Goal: Task Accomplishment & Management: Use online tool/utility

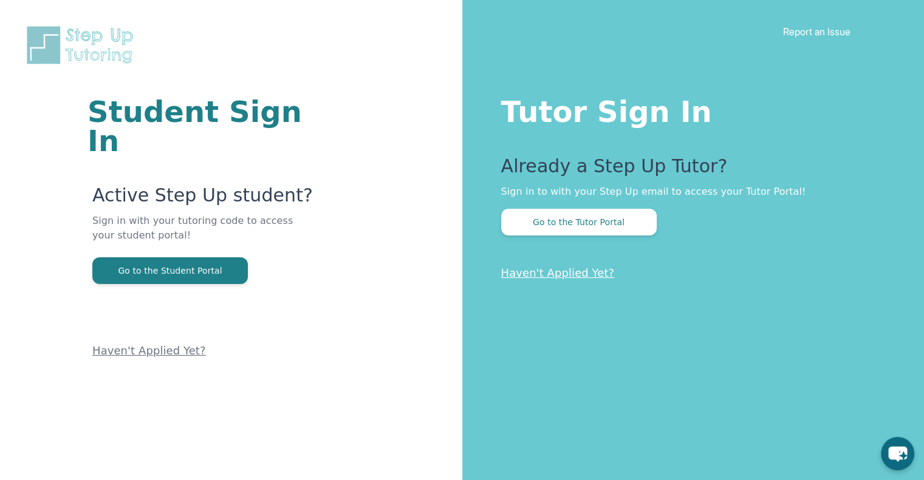
click at [602, 191] on p "Sign in to with your Step Up email to access your Tutor Portal!" at bounding box center [688, 192] width 375 height 15
click at [575, 225] on button "Go to the Tutor Portal" at bounding box center [578, 222] width 155 height 27
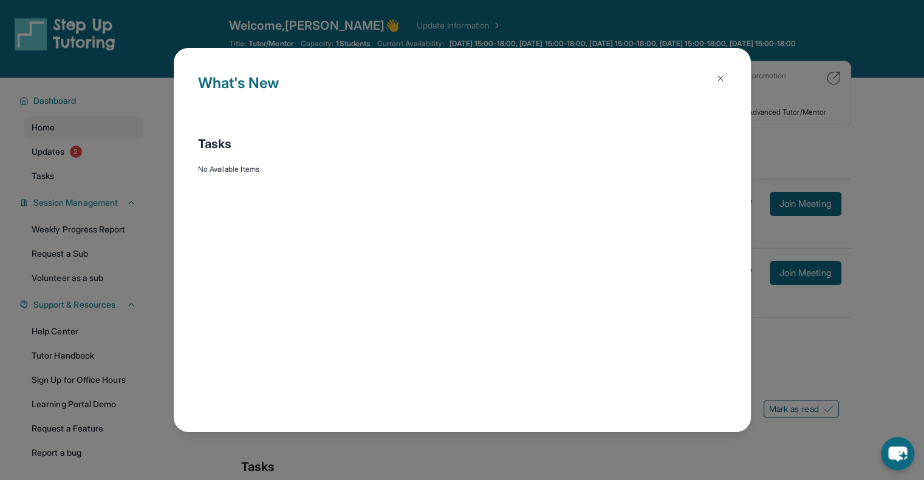
click at [717, 152] on div "Tasks" at bounding box center [462, 143] width 528 height 17
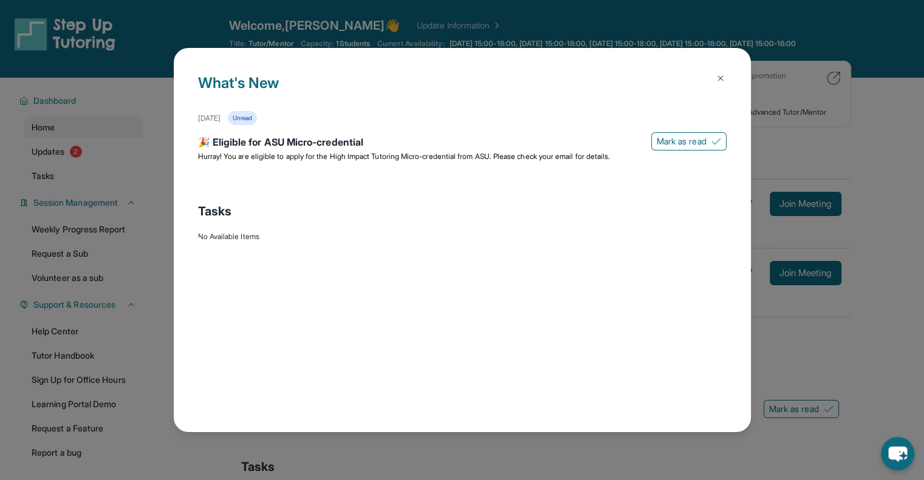
click at [725, 82] on button at bounding box center [720, 78] width 24 height 24
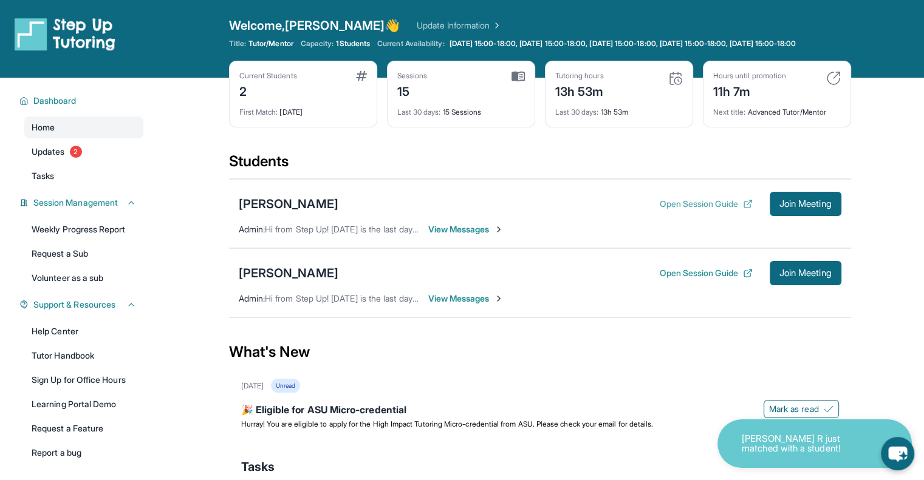
click at [729, 210] on button "Open Session Guide" at bounding box center [705, 204] width 93 height 12
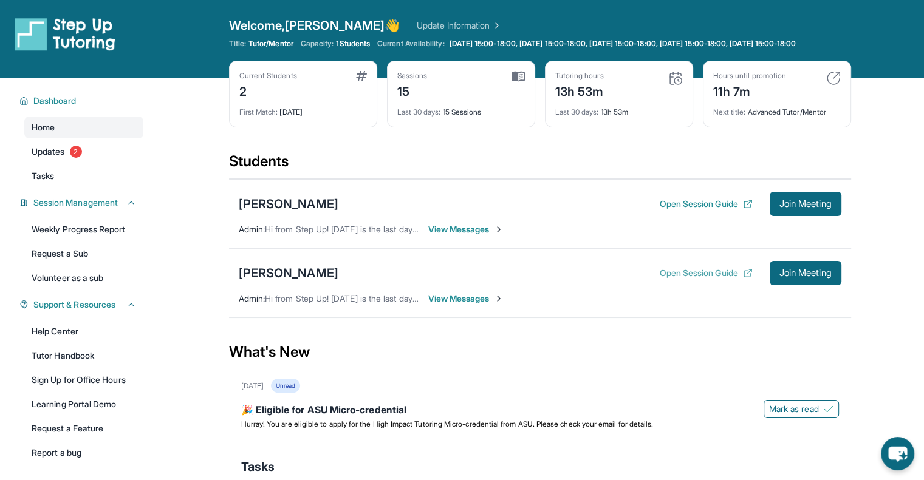
click at [693, 276] on button "Open Session Guide" at bounding box center [705, 273] width 93 height 12
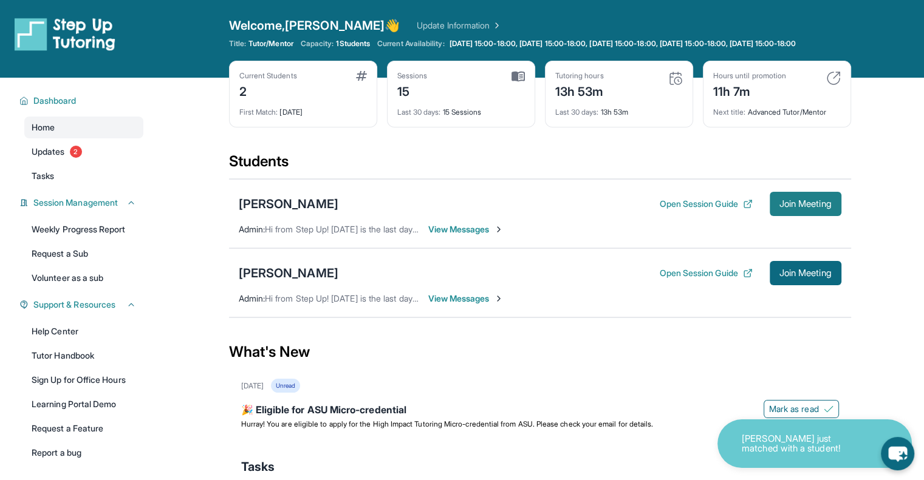
click at [790, 208] on span "Join Meeting" at bounding box center [805, 203] width 52 height 7
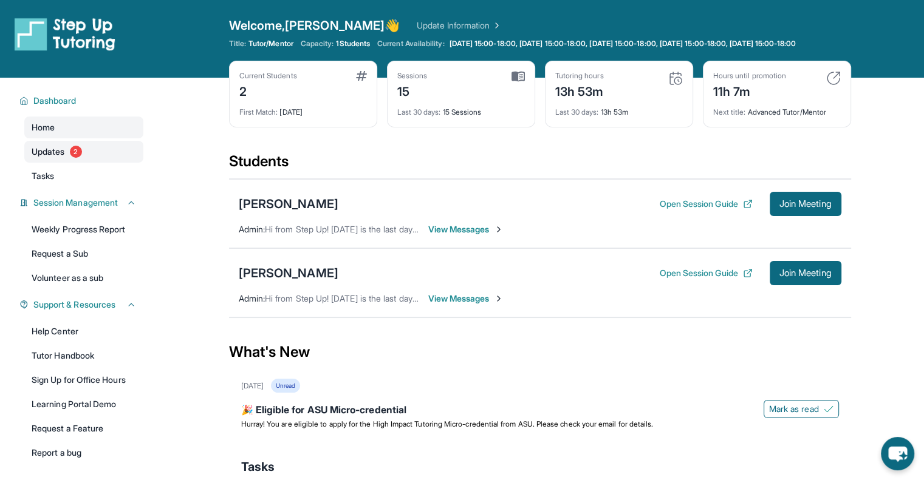
click at [43, 156] on span "Updates" at bounding box center [48, 152] width 33 height 12
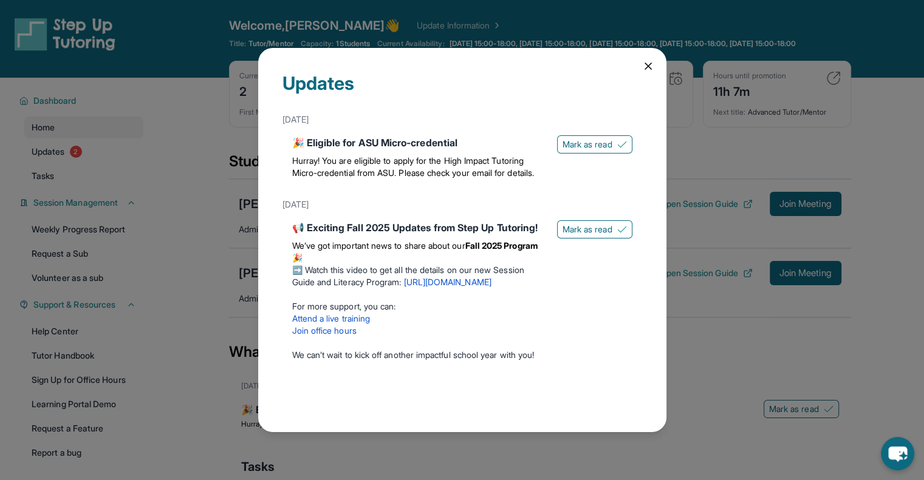
click at [645, 70] on div "Updates [DATE] 🎉 Eligible for ASU Micro-credential Hurray! You are eligible to …" at bounding box center [462, 240] width 408 height 384
click at [642, 66] on icon at bounding box center [648, 66] width 12 height 12
